Goal: Task Accomplishment & Management: Manage account settings

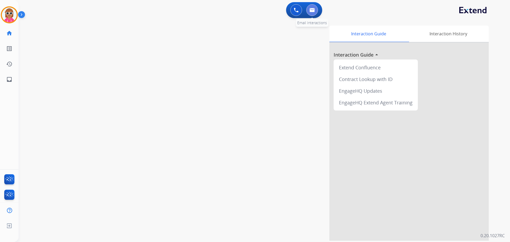
click at [310, 14] on button at bounding box center [312, 10] width 12 height 12
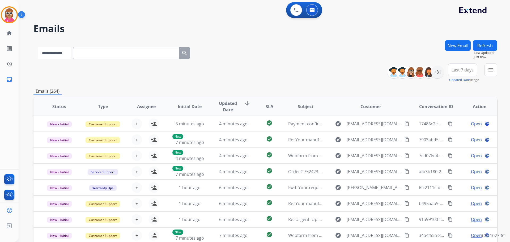
click at [50, 53] on select "**********" at bounding box center [54, 53] width 33 height 12
select select "**********"
click at [38, 47] on select "**********" at bounding box center [54, 53] width 33 height 12
click at [101, 53] on input "text" at bounding box center [127, 53] width 106 height 12
paste input "**********"
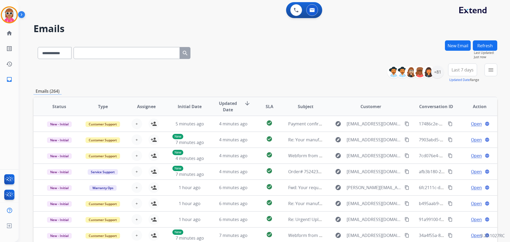
type input "**********"
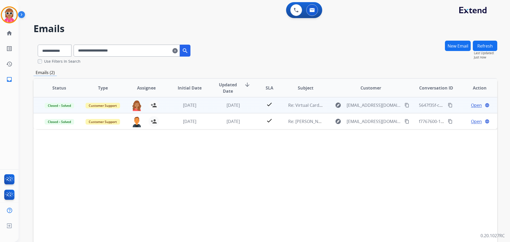
click at [215, 111] on td "[DATE]" at bounding box center [230, 105] width 44 height 16
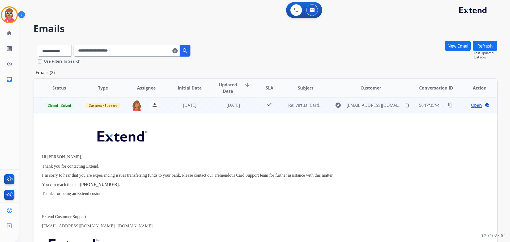
click at [405, 105] on mat-icon "content_copy" at bounding box center [407, 105] width 5 height 5
click at [471, 104] on span "Open" at bounding box center [476, 105] width 11 height 6
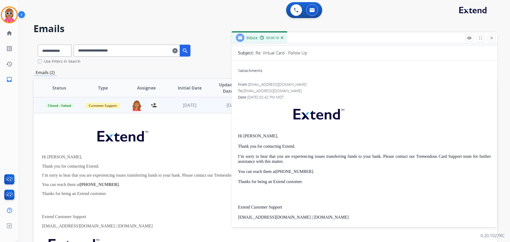
scroll to position [53, 0]
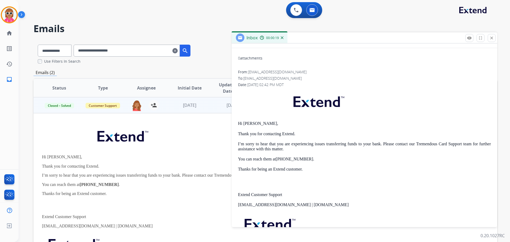
click at [278, 159] on strong "[PHONE_NUMBER]" at bounding box center [294, 159] width 37 height 5
click at [177, 109] on td "[DATE]" at bounding box center [186, 105] width 44 height 16
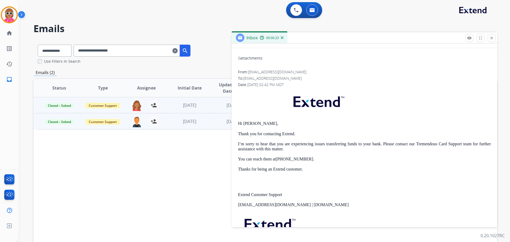
click at [158, 118] on div "person_add Assign to Me" at bounding box center [150, 121] width 17 height 11
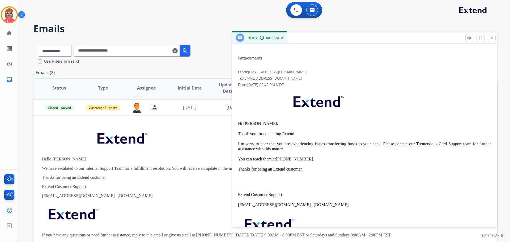
scroll to position [0, 0]
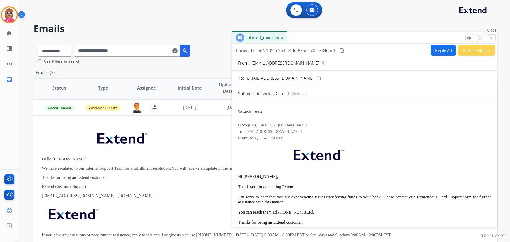
click at [493, 40] on mat-icon "close" at bounding box center [491, 38] width 5 height 5
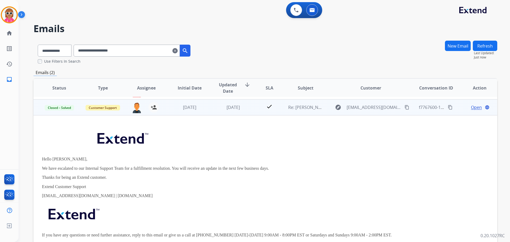
click at [471, 105] on span "Open" at bounding box center [476, 107] width 11 height 6
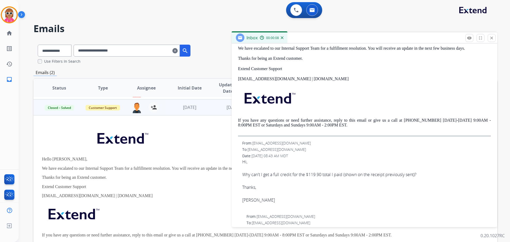
scroll to position [27, 0]
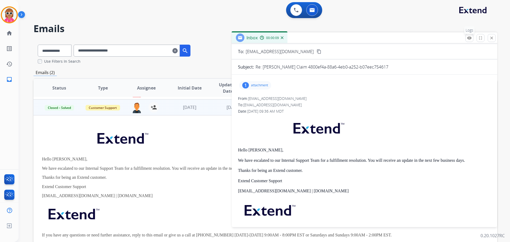
click at [468, 37] on mat-icon "remove_red_eye" at bounding box center [469, 38] width 5 height 5
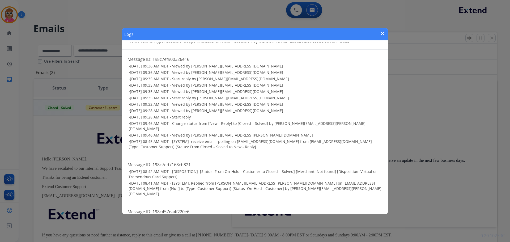
scroll to position [53, 0]
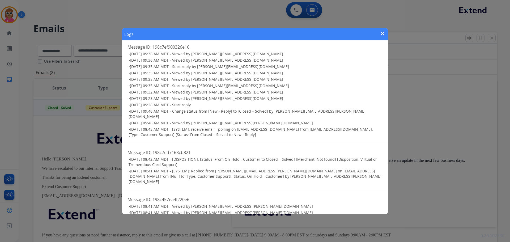
drag, startPoint x: 383, startPoint y: 34, endPoint x: 388, endPoint y: 54, distance: 21.1
click at [383, 34] on mat-icon "close" at bounding box center [382, 33] width 6 height 6
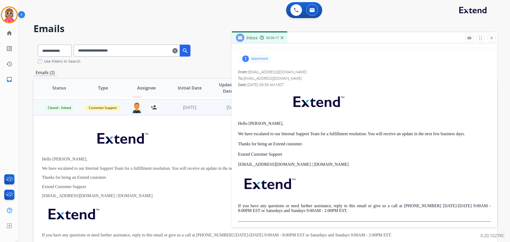
click at [270, 86] on span "[DATE] 09:36 AM MDT" at bounding box center [265, 84] width 36 height 5
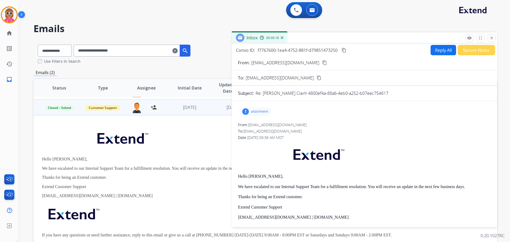
scroll to position [0, 0]
click at [468, 37] on mat-icon "remove_red_eye" at bounding box center [469, 38] width 5 height 5
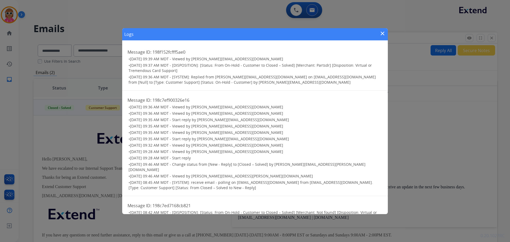
click at [380, 32] on mat-icon "close" at bounding box center [382, 33] width 6 height 6
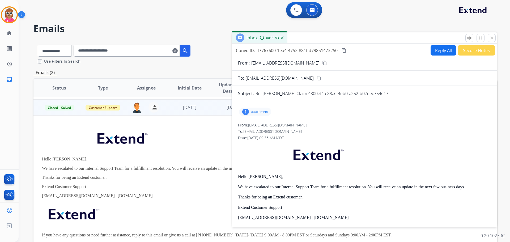
click at [317, 79] on mat-icon "content_copy" at bounding box center [319, 78] width 5 height 5
click at [8, 18] on img at bounding box center [9, 14] width 15 height 15
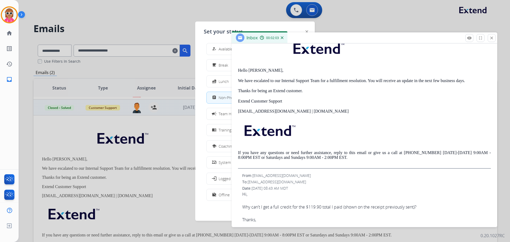
scroll to position [2, 0]
click at [220, 197] on span "Offline" at bounding box center [224, 195] width 11 height 6
